Goal: Information Seeking & Learning: Learn about a topic

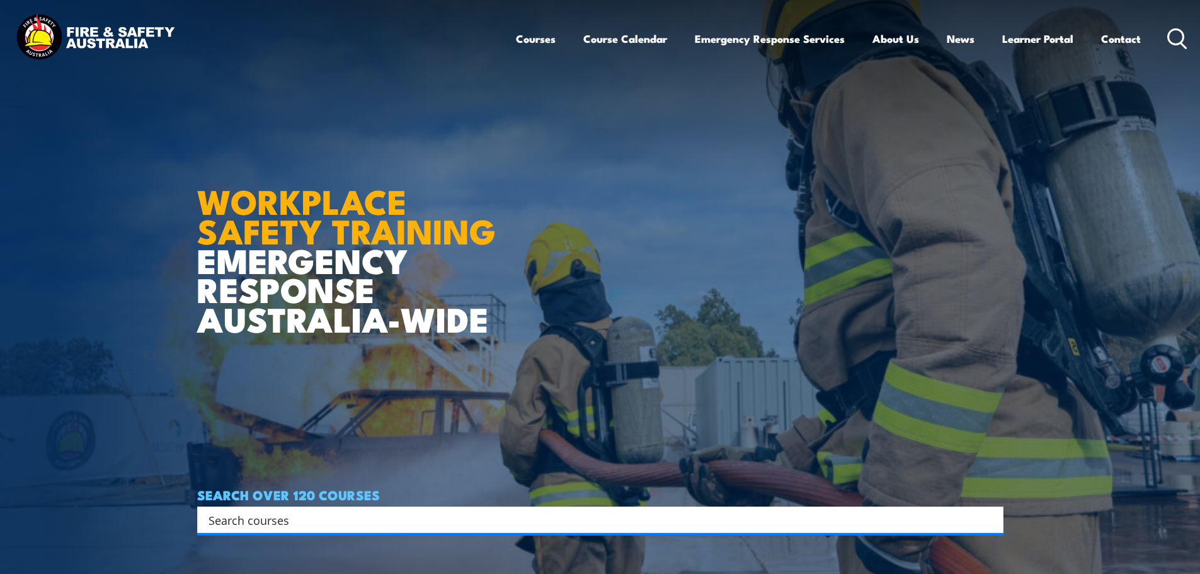
click at [552, 43] on ul "Courses Course Calendar Emergency Response Services Services Overview Emergency…" at bounding box center [828, 38] width 625 height 33
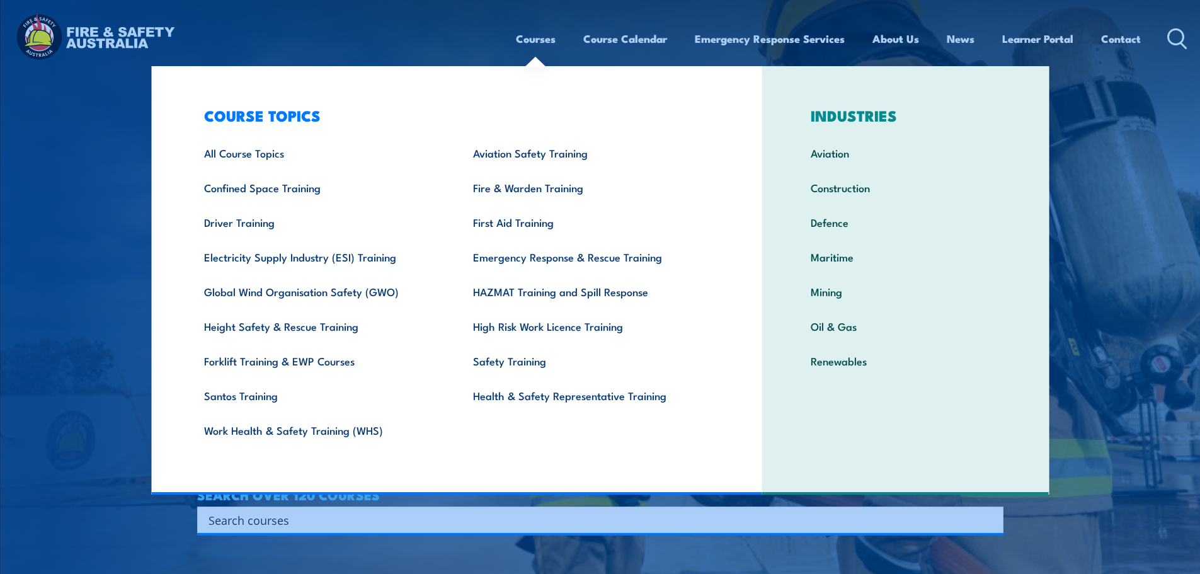
click at [526, 40] on link "Courses" at bounding box center [536, 38] width 40 height 33
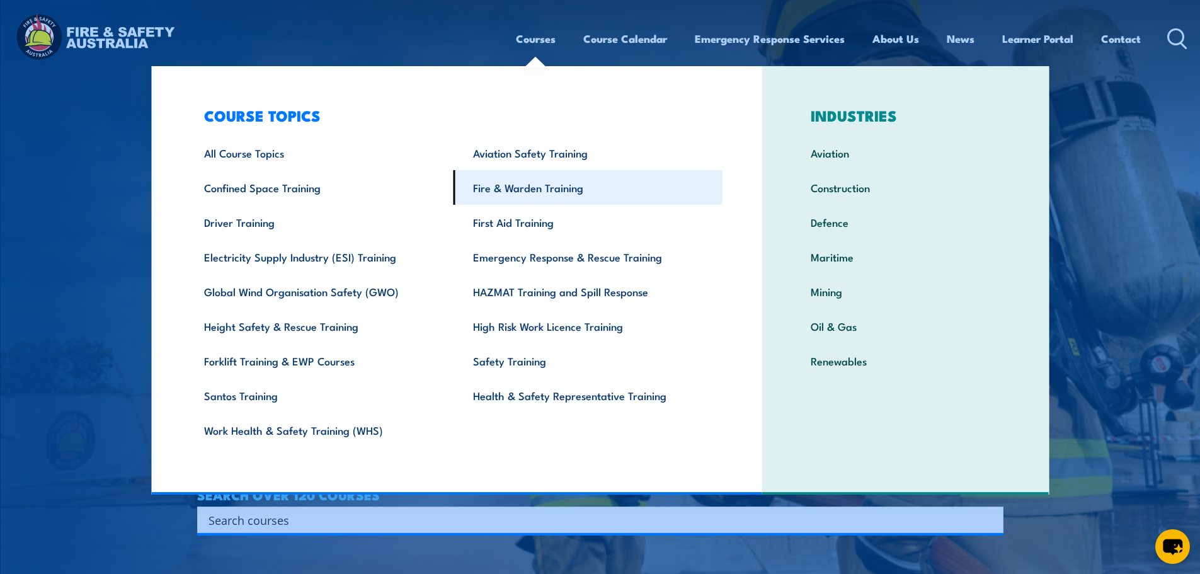
click at [526, 200] on link "Fire & Warden Training" at bounding box center [588, 187] width 269 height 35
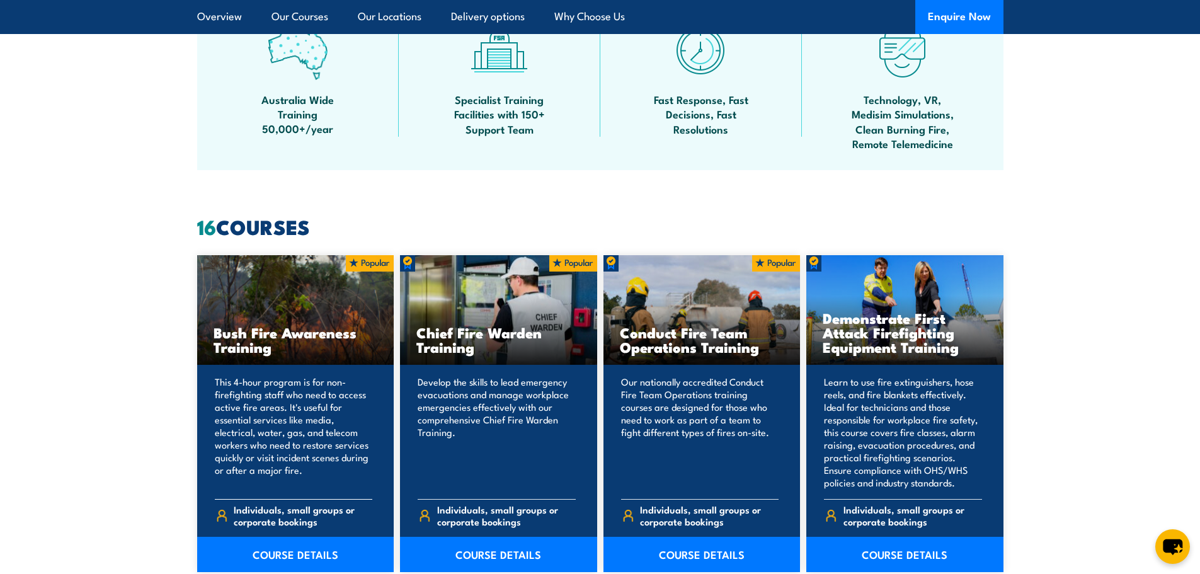
scroll to position [819, 0]
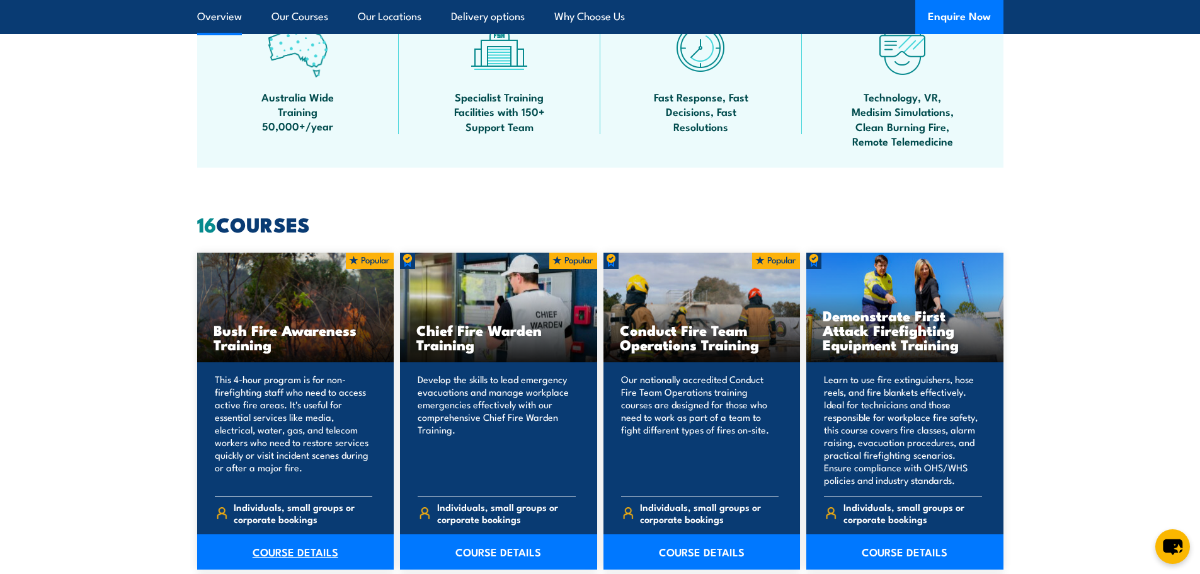
click at [297, 554] on link "COURSE DETAILS" at bounding box center [295, 551] width 197 height 35
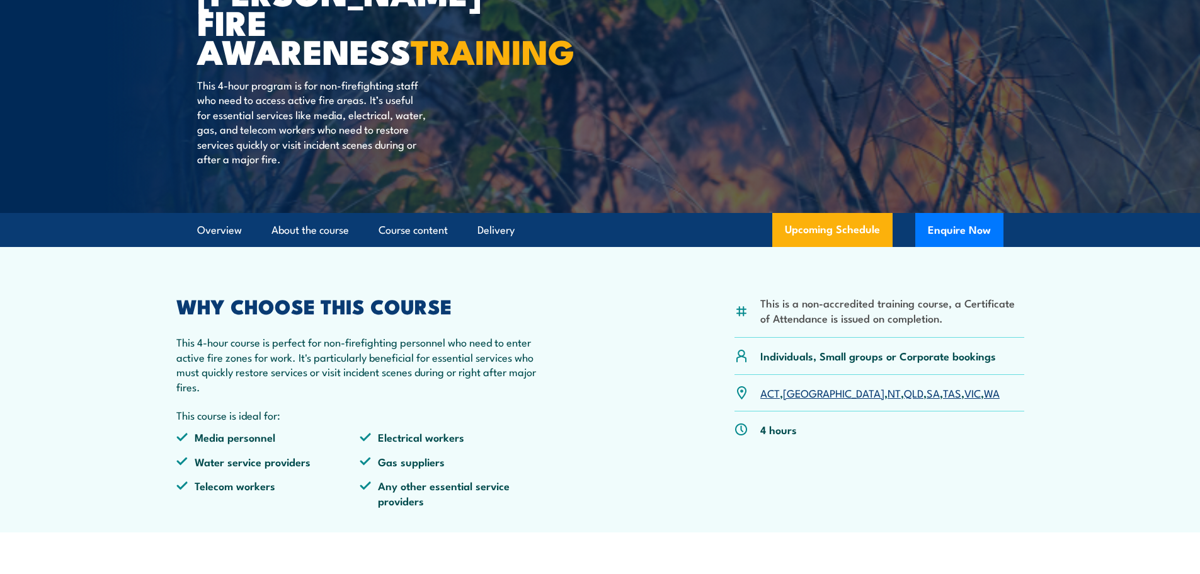
scroll to position [189, 0]
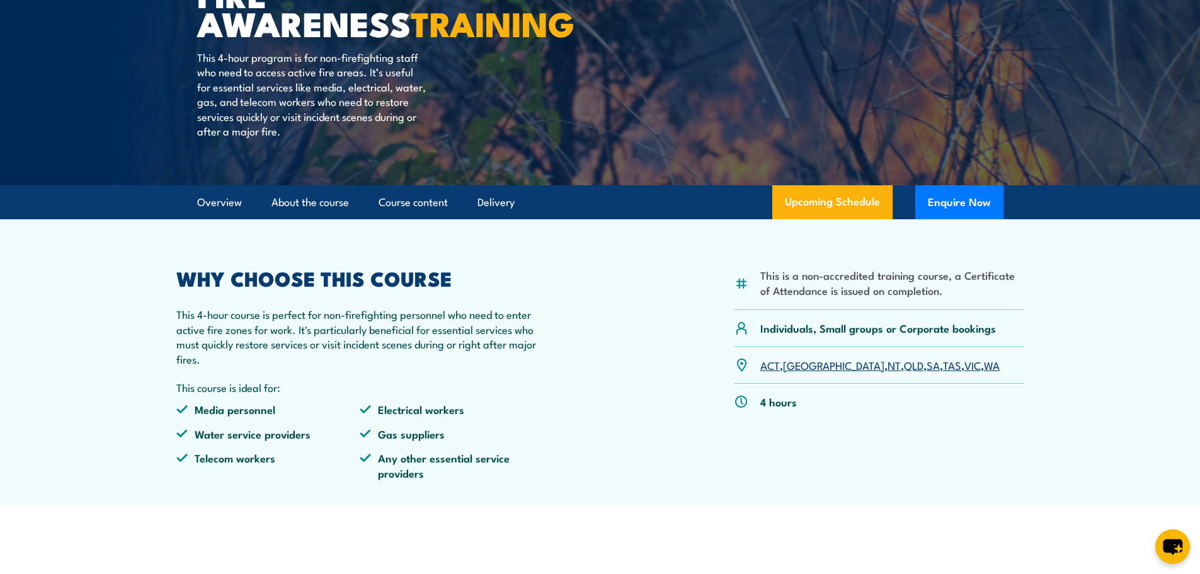
click at [789, 397] on p "4 hours" at bounding box center [778, 401] width 37 height 14
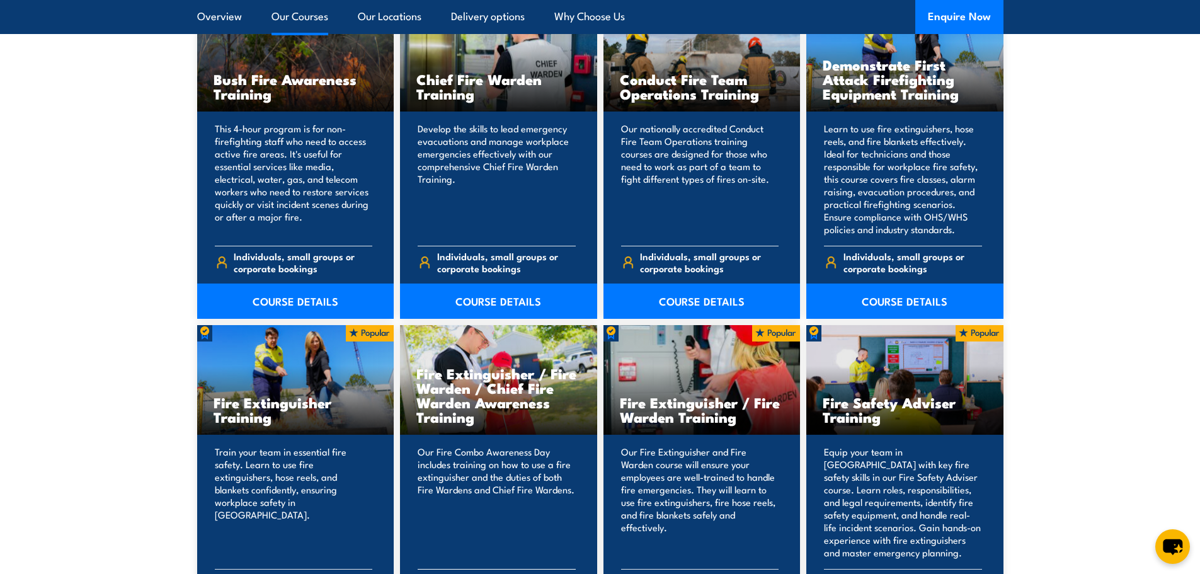
scroll to position [1071, 0]
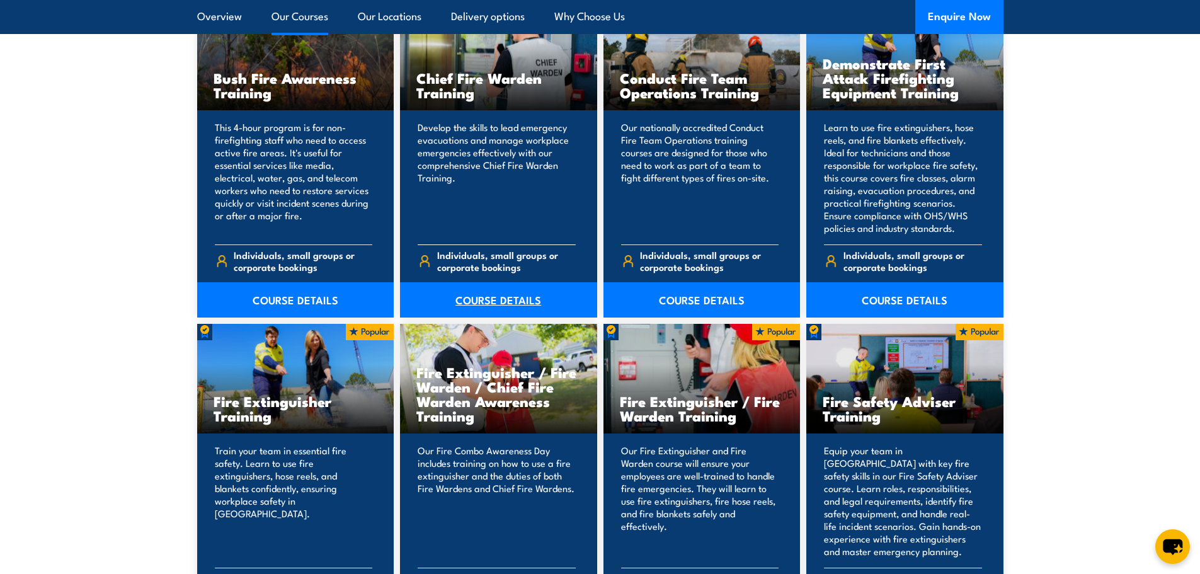
click at [476, 302] on link "COURSE DETAILS" at bounding box center [498, 299] width 197 height 35
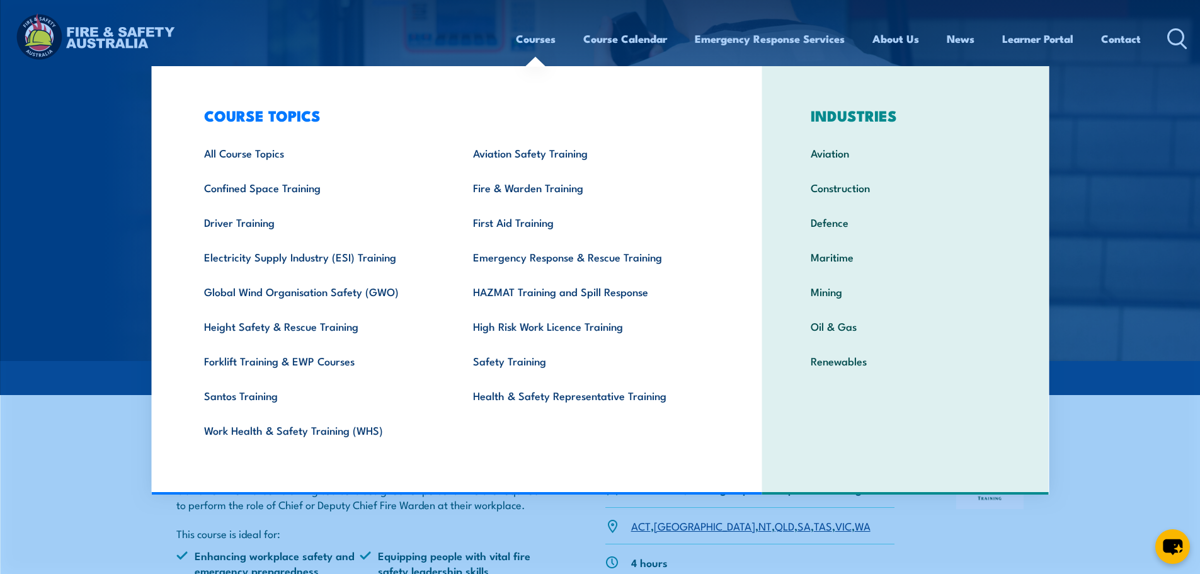
click at [1162, 42] on div "Courses Course Calendar Emergency Response Services Services Overview Emergency…" at bounding box center [852, 38] width 672 height 54
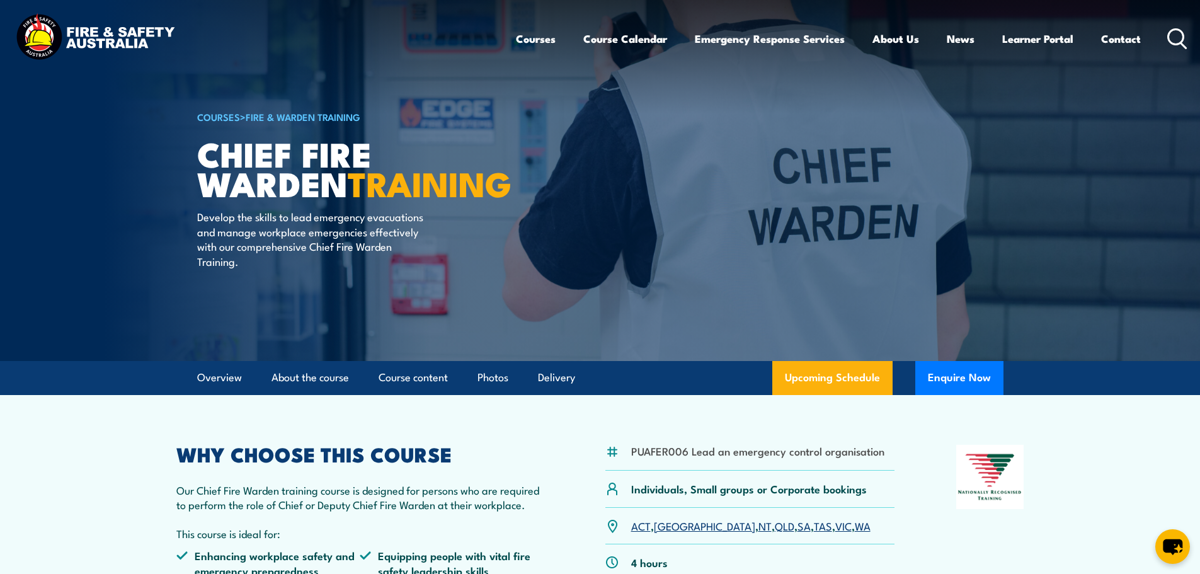
click at [1174, 37] on icon at bounding box center [1177, 38] width 20 height 21
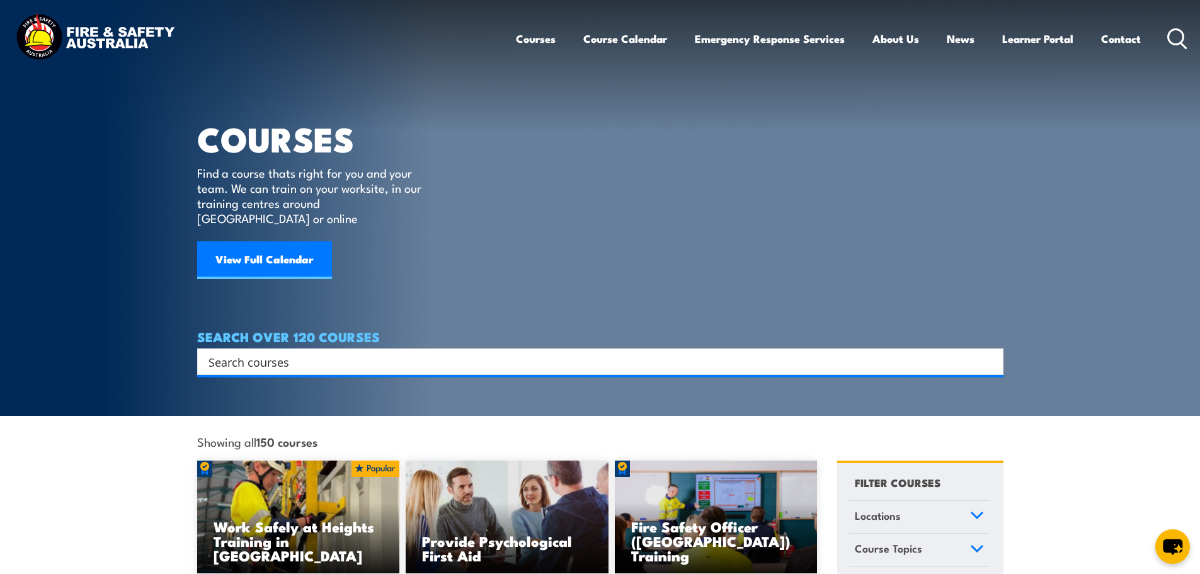
click at [336, 352] on input "Search input" at bounding box center [591, 361] width 767 height 19
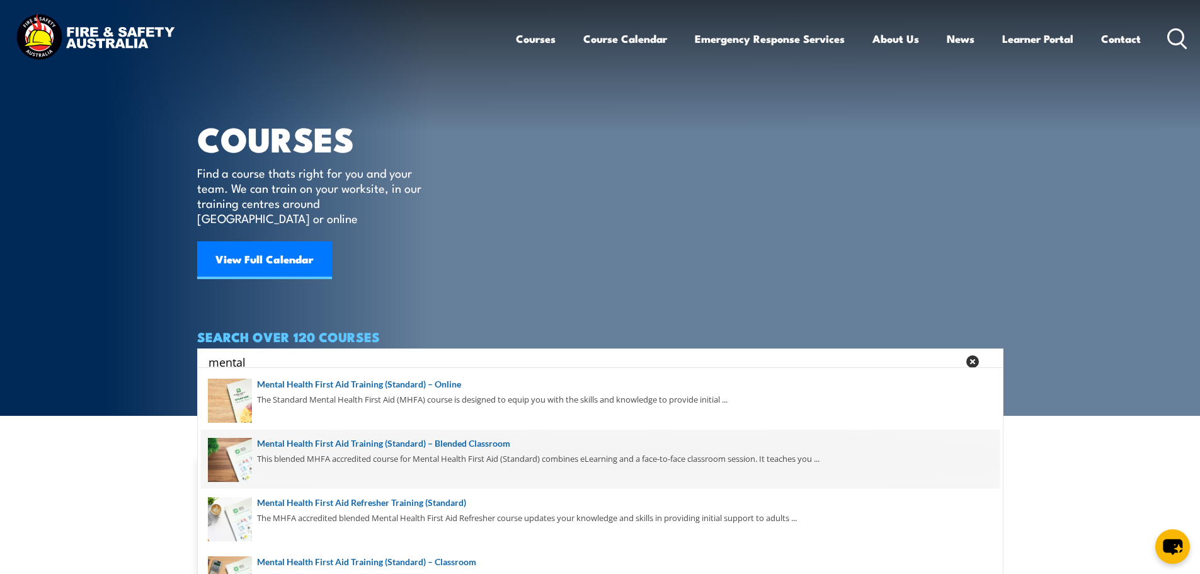
scroll to position [63, 0]
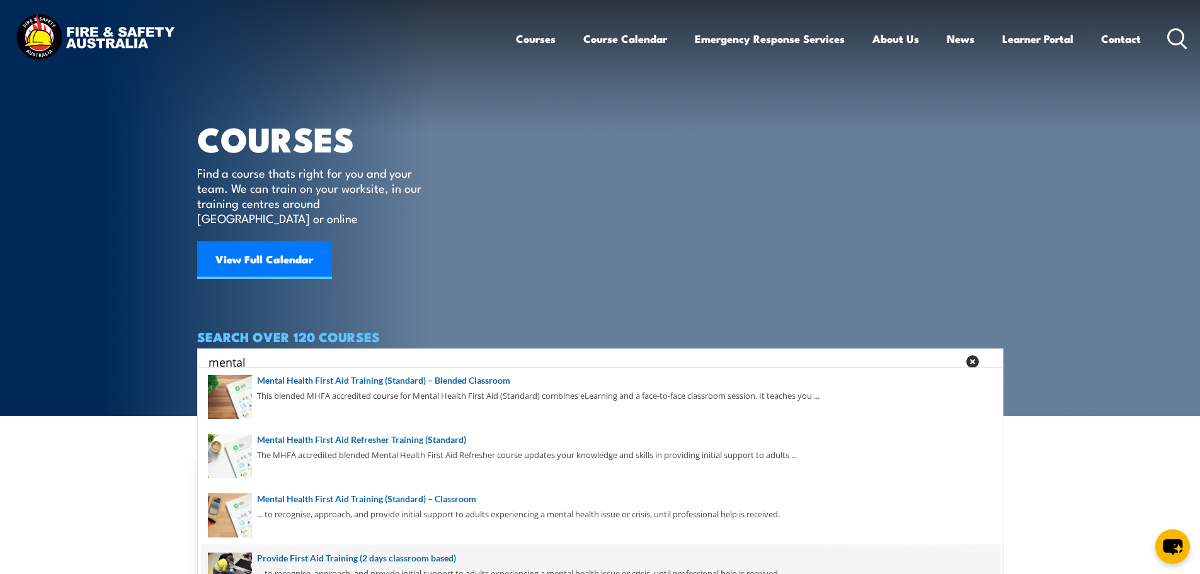
type input "mental"
click at [425, 566] on span at bounding box center [600, 573] width 799 height 59
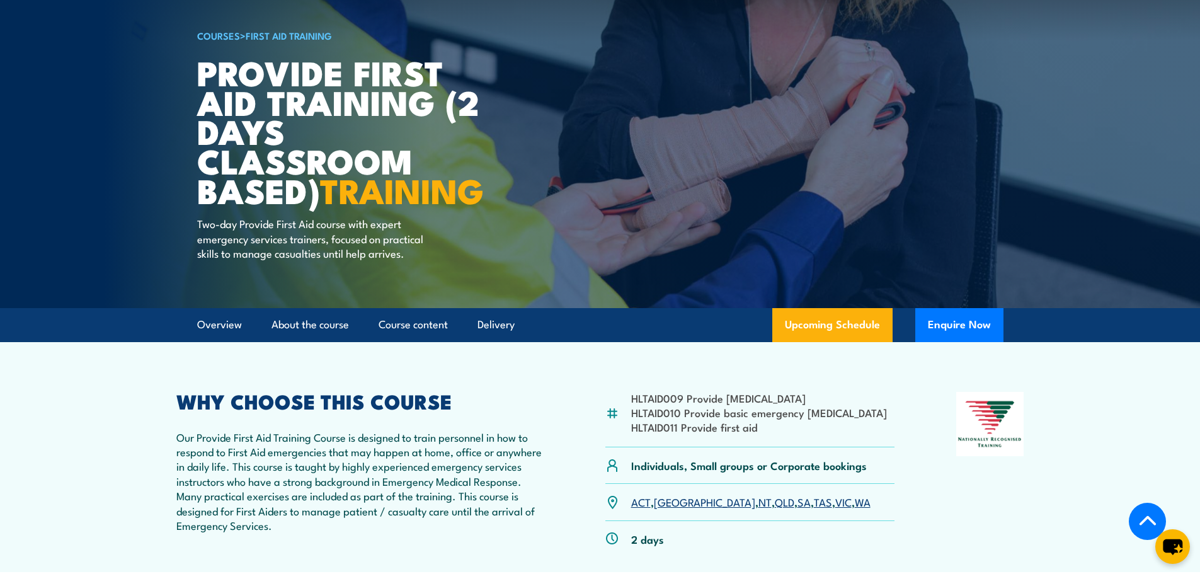
scroll to position [252, 0]
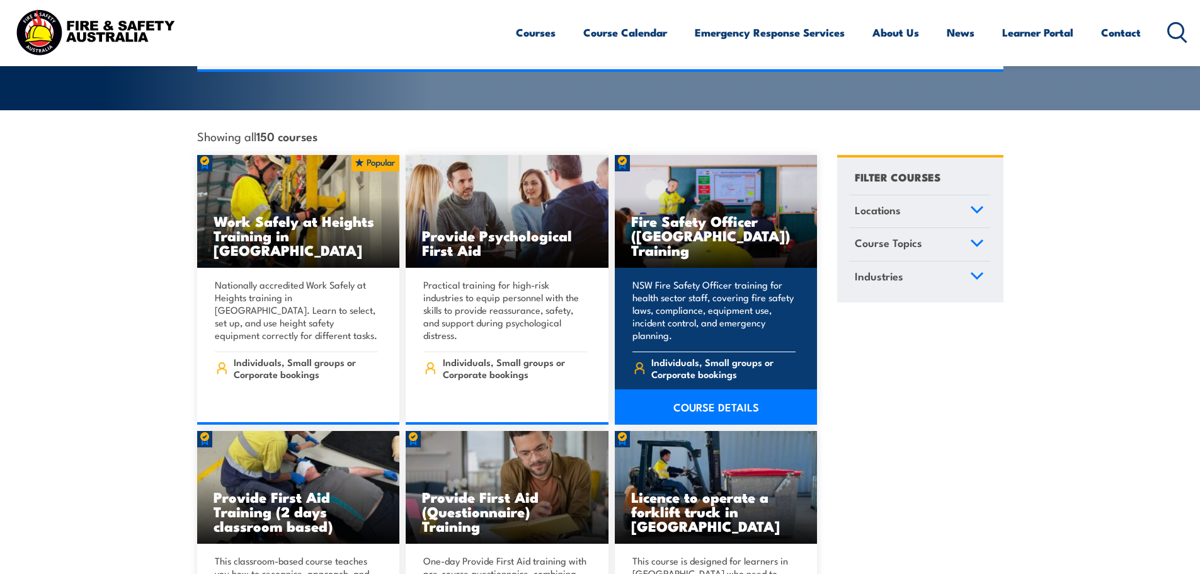
scroll to position [378, 0]
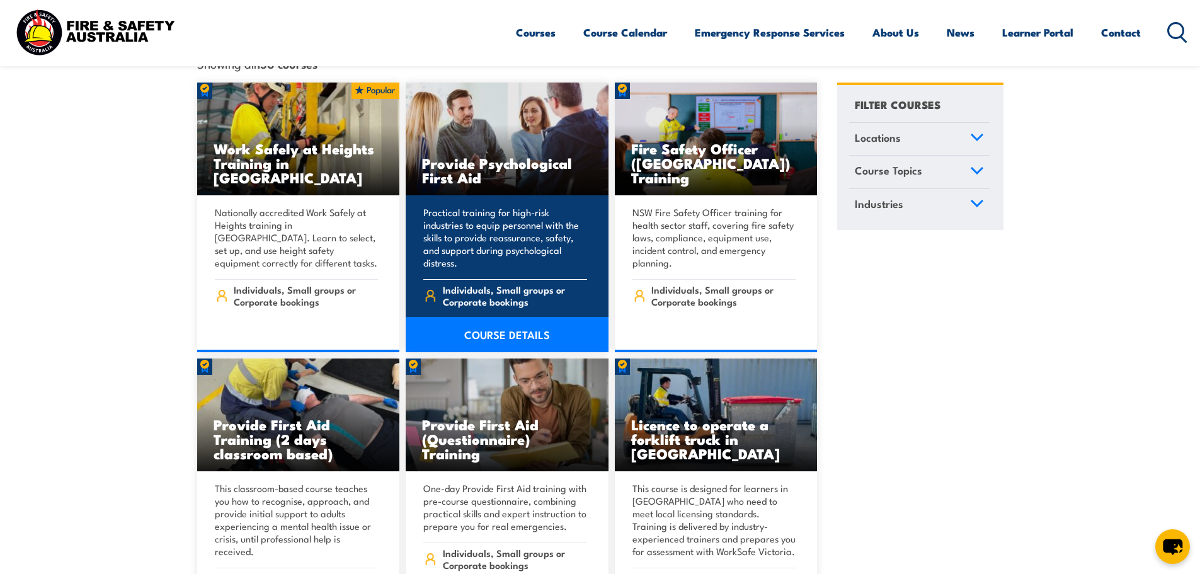
click at [508, 324] on link "COURSE DETAILS" at bounding box center [507, 334] width 203 height 35
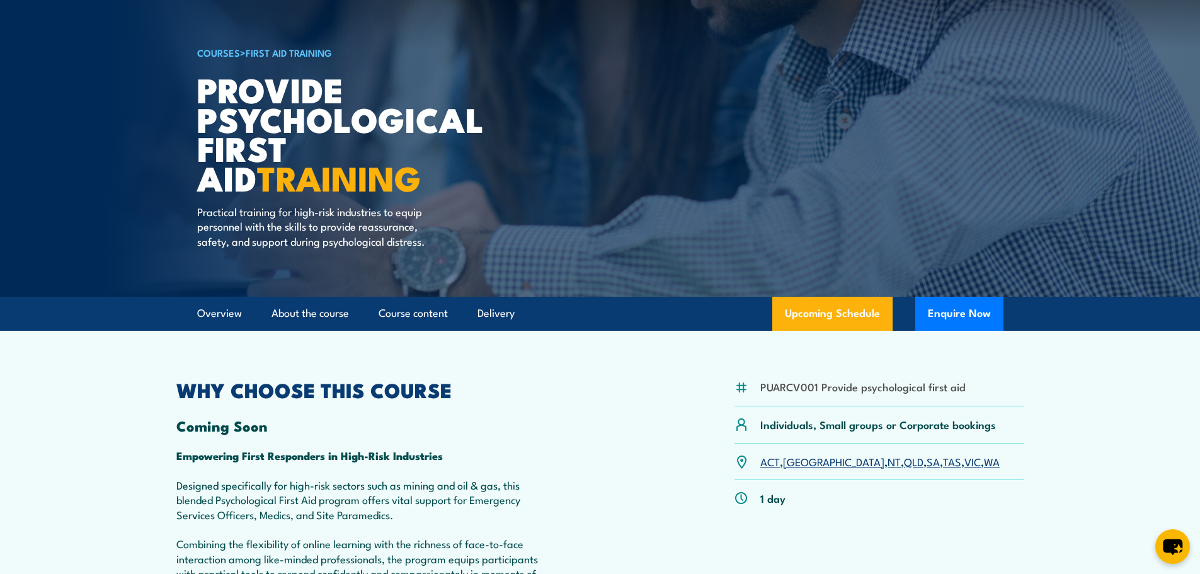
scroll to position [126, 0]
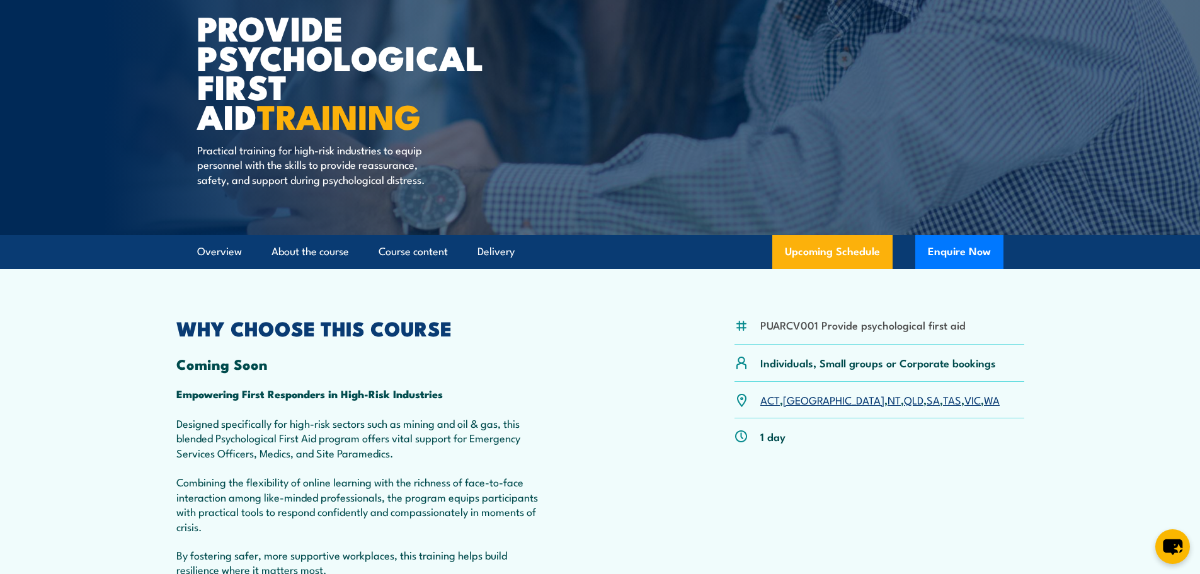
drag, startPoint x: 898, startPoint y: 484, endPoint x: 867, endPoint y: 487, distance: 31.0
click at [867, 487] on div "PUARCV001 Provide psychological first aid Individuals, Small groups or Corporat…" at bounding box center [879, 469] width 290 height 300
